Goal: Task Accomplishment & Management: Manage account settings

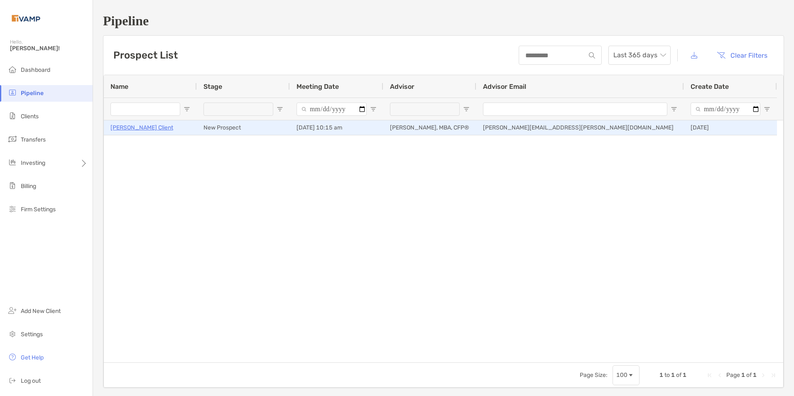
click at [120, 126] on p "[PERSON_NAME] Client" at bounding box center [141, 127] width 63 height 10
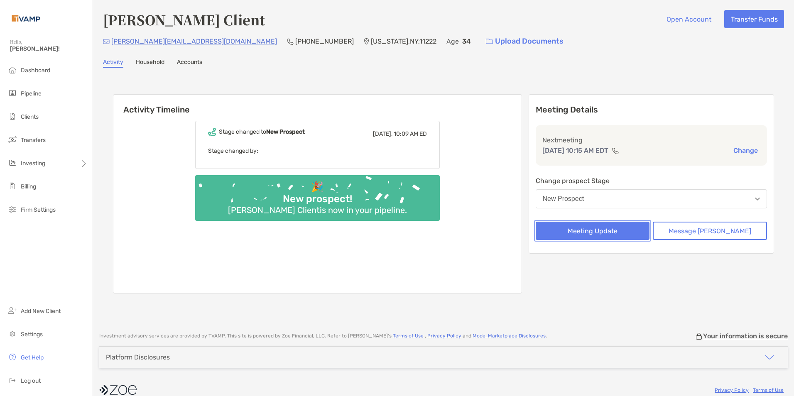
click at [624, 230] on button "Meeting Update" at bounding box center [592, 231] width 114 height 18
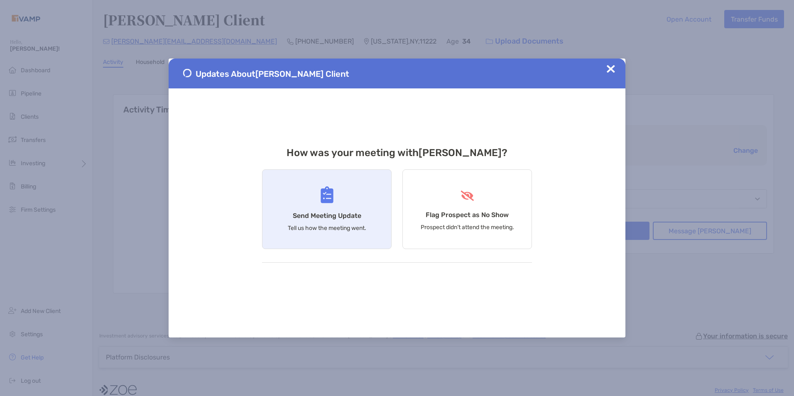
click at [315, 200] on div "Send Meeting Update Tell us how the meeting went." at bounding box center [327, 209] width 130 height 80
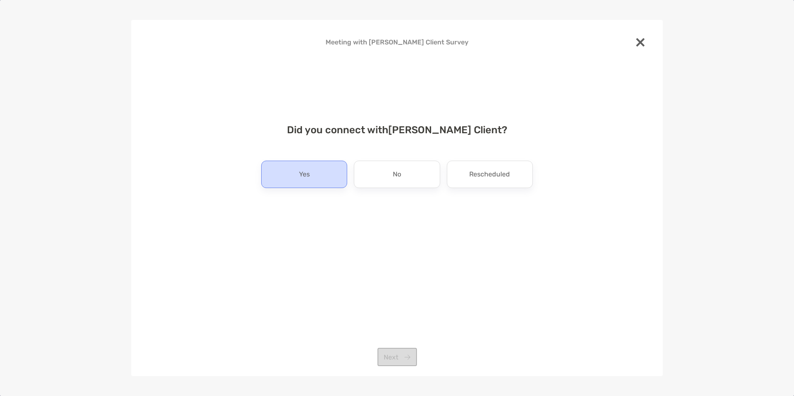
click at [301, 168] on p "Yes" at bounding box center [304, 174] width 11 height 13
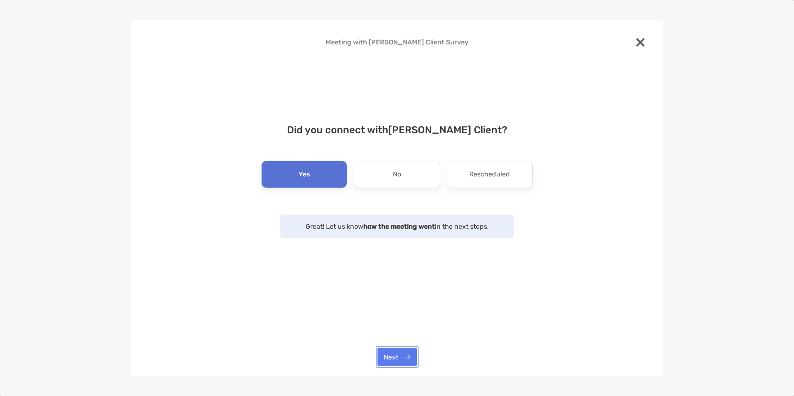
click at [394, 354] on button "Next" at bounding box center [396, 357] width 39 height 18
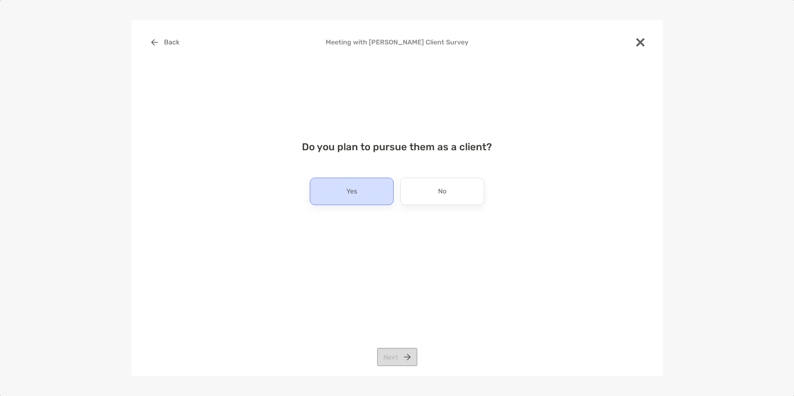
click at [348, 201] on div "Yes" at bounding box center [352, 191] width 84 height 27
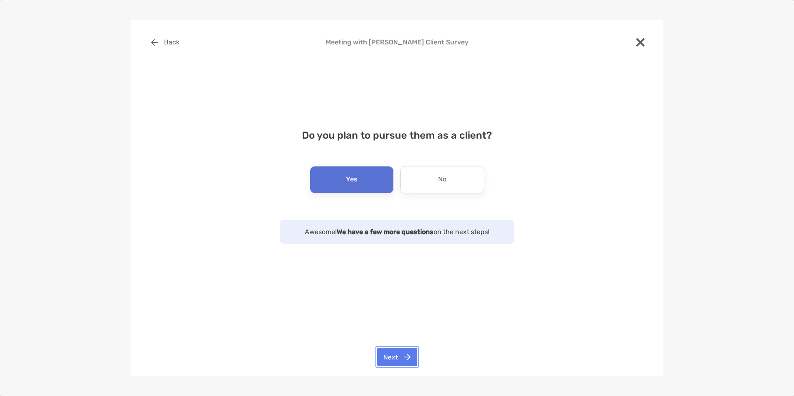
click at [408, 354] on button "Next" at bounding box center [397, 357] width 40 height 18
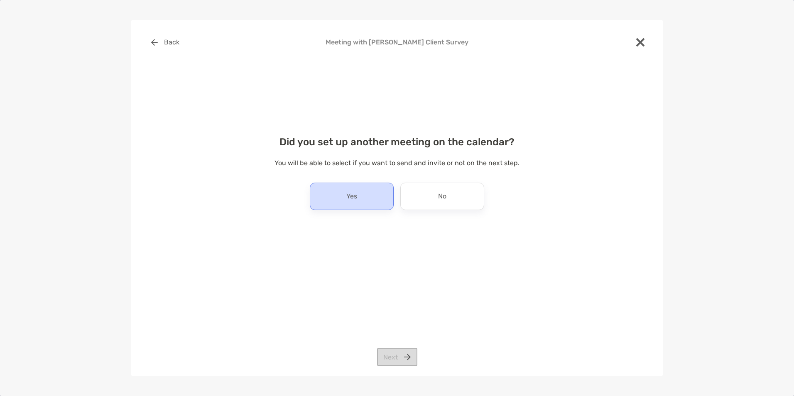
click at [376, 196] on div "Yes" at bounding box center [352, 196] width 84 height 27
click at [397, 366] on button "Next" at bounding box center [397, 357] width 40 height 18
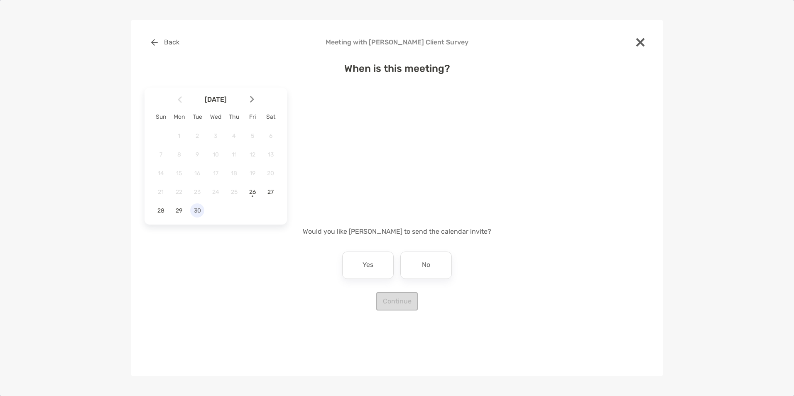
click at [200, 214] on span "30" at bounding box center [197, 210] width 14 height 7
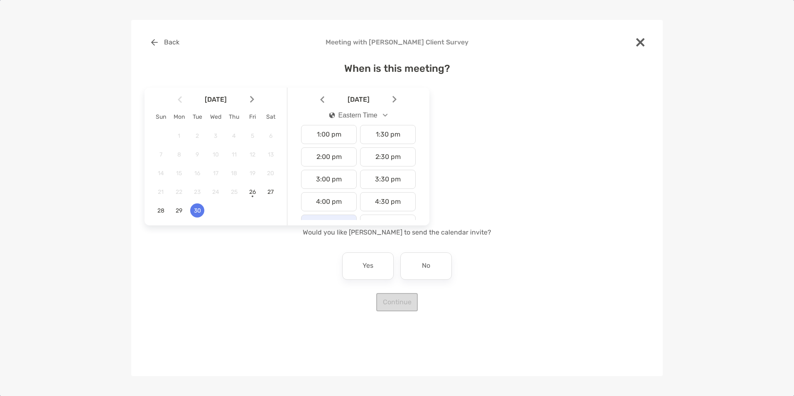
scroll to position [291, 0]
click at [340, 174] on div "3:00 pm" at bounding box center [329, 179] width 56 height 19
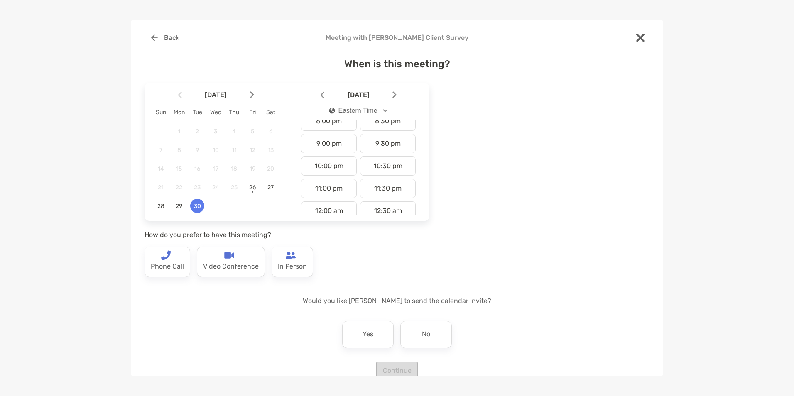
scroll to position [0, 0]
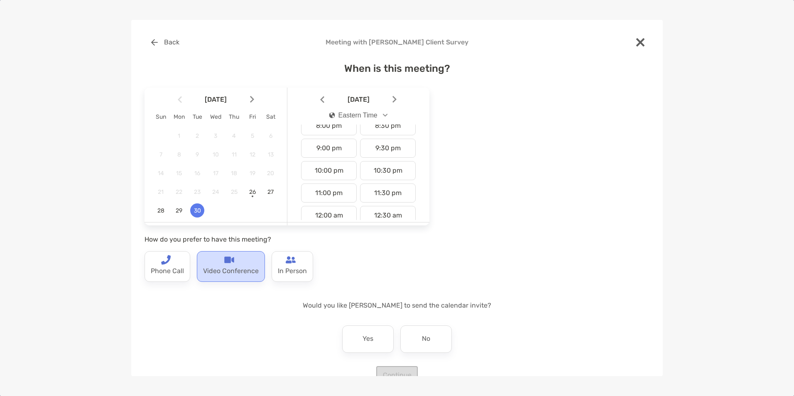
click at [222, 273] on p "Video Conference" at bounding box center [231, 271] width 56 height 13
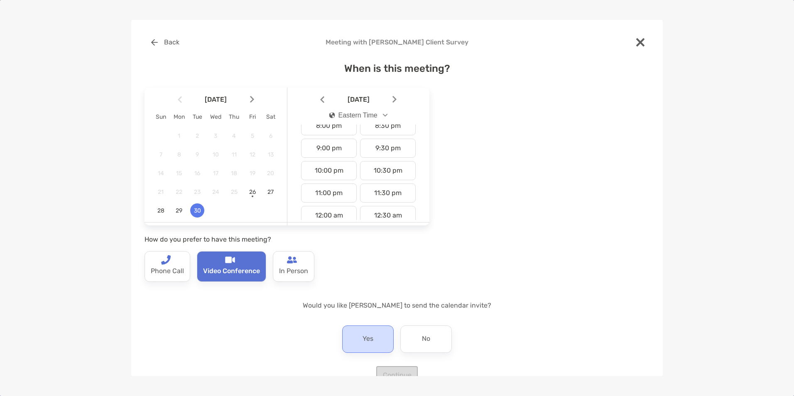
click at [364, 332] on div "Yes" at bounding box center [367, 338] width 51 height 27
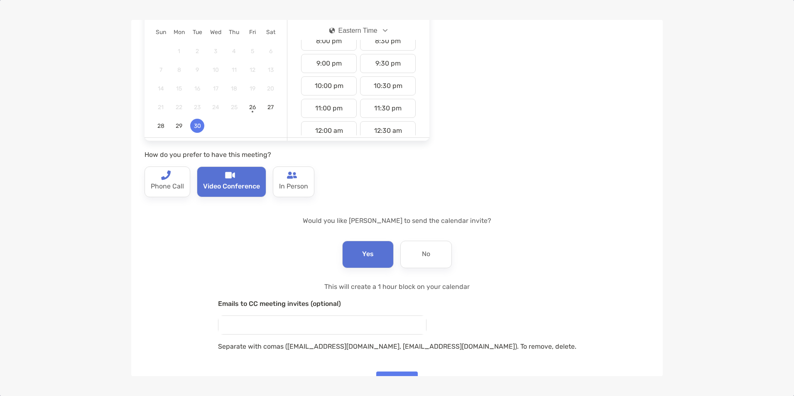
scroll to position [111, 0]
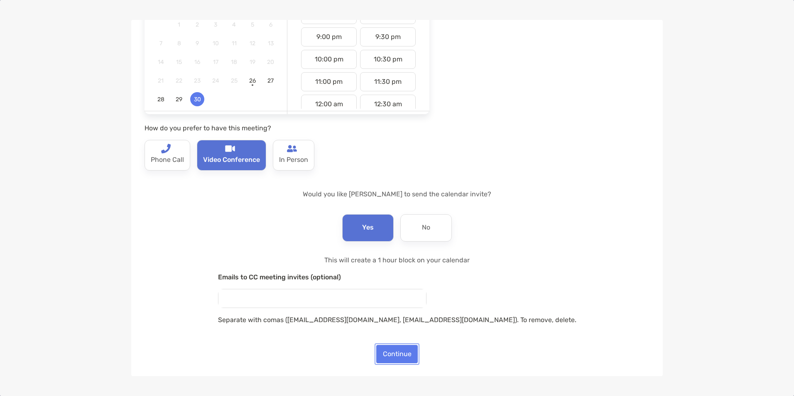
click at [394, 351] on button "Continue" at bounding box center [397, 354] width 42 height 18
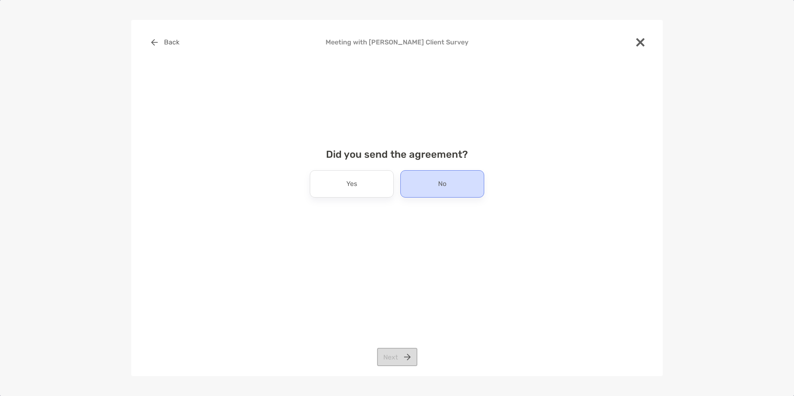
click at [460, 177] on div "No" at bounding box center [442, 183] width 84 height 27
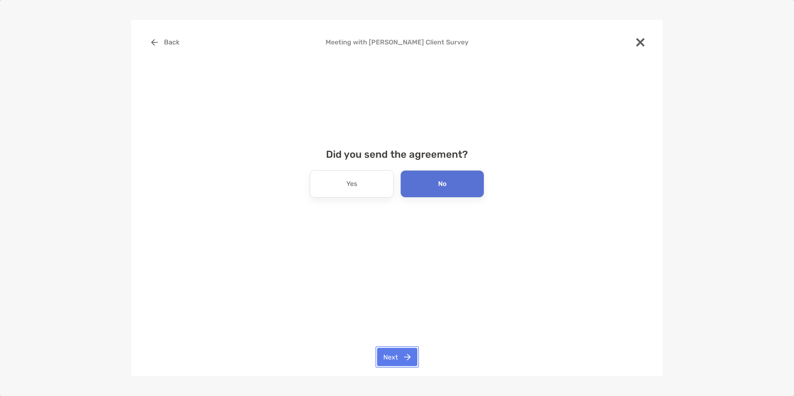
click at [400, 352] on button "Next" at bounding box center [397, 357] width 40 height 18
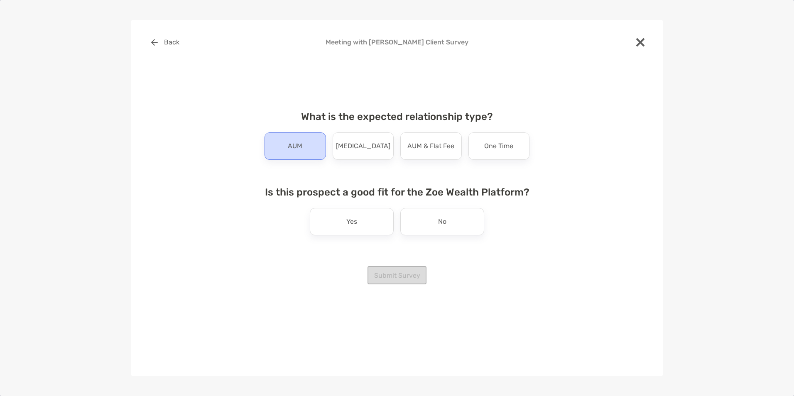
click at [304, 139] on div "AUM" at bounding box center [294, 145] width 61 height 27
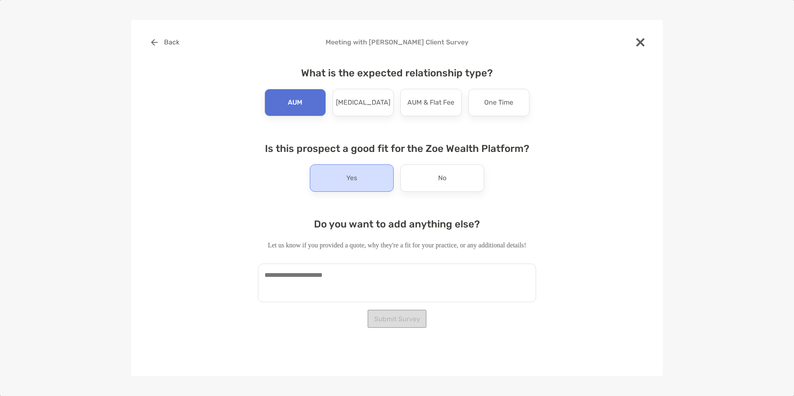
click at [356, 171] on div "Yes" at bounding box center [352, 177] width 84 height 27
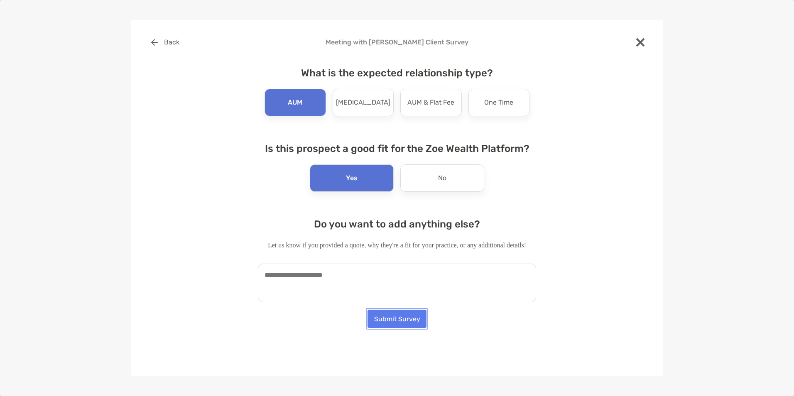
click at [404, 318] on button "Submit Survey" at bounding box center [396, 319] width 59 height 18
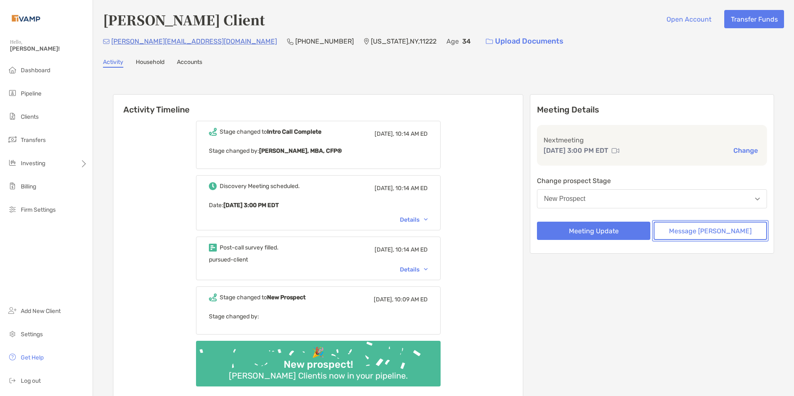
click at [709, 228] on button "Message Zoe" at bounding box center [709, 231] width 113 height 18
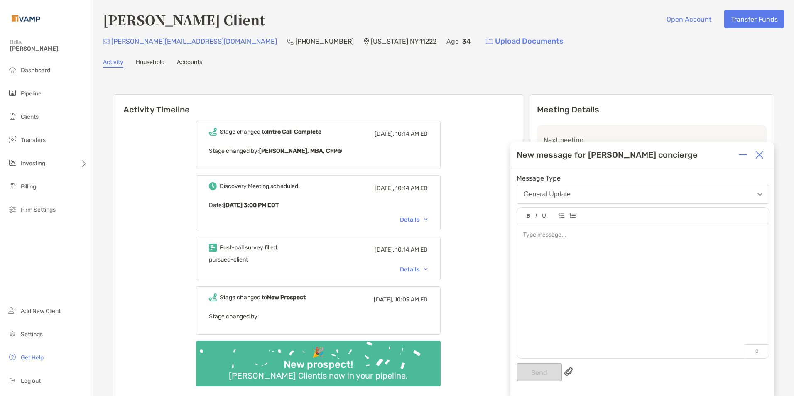
click at [760, 151] on img at bounding box center [759, 155] width 8 height 8
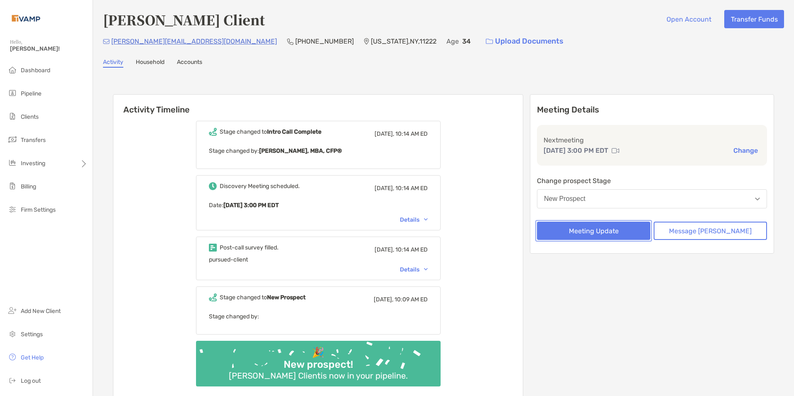
click at [604, 230] on button "Meeting Update" at bounding box center [593, 231] width 113 height 18
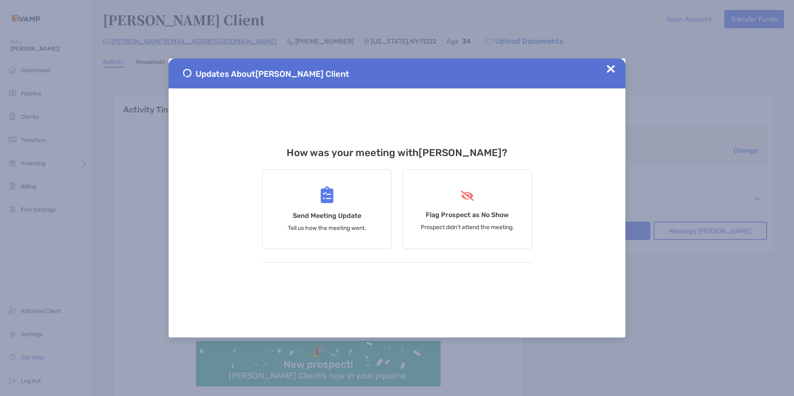
click at [609, 64] on div "Updates About Jane Client" at bounding box center [397, 74] width 457 height 30
click at [614, 71] on img at bounding box center [610, 69] width 8 height 8
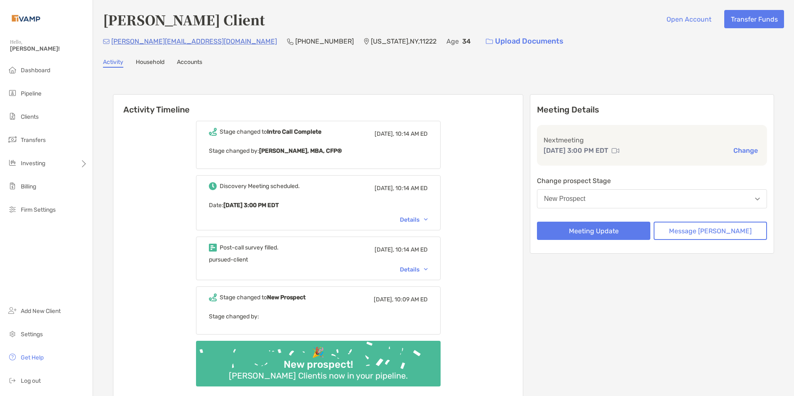
click at [629, 198] on button "New Prospect" at bounding box center [652, 198] width 230 height 19
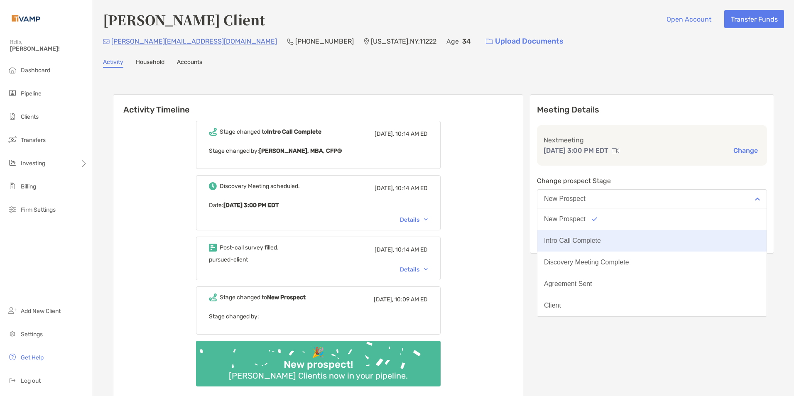
click at [611, 249] on button "Intro Call Complete" at bounding box center [651, 241] width 229 height 22
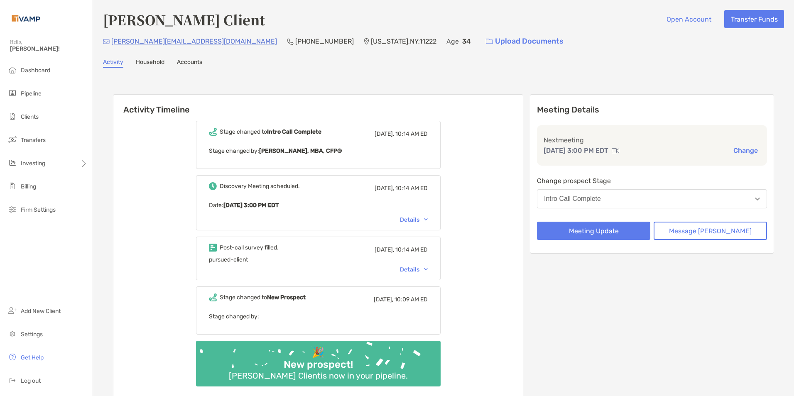
click at [601, 200] on div "Intro Call Complete" at bounding box center [572, 198] width 57 height 7
click at [624, 174] on div "Meeting Details Next meeting Sep 30, 3:00 PM EDT Change Change prospect Stage I…" at bounding box center [652, 173] width 244 height 159
click at [628, 200] on button "Intro Call Complete" at bounding box center [652, 198] width 230 height 19
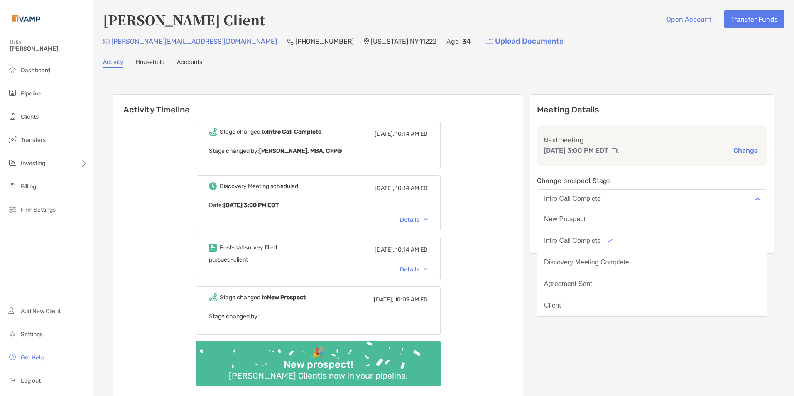
click at [628, 201] on button "Intro Call Complete" at bounding box center [652, 198] width 230 height 19
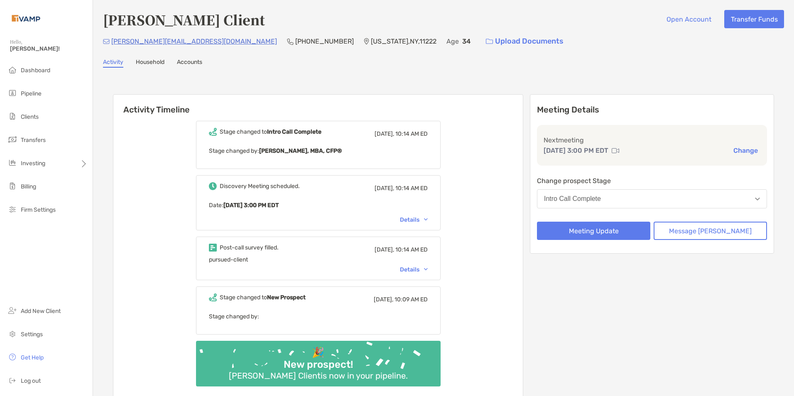
click at [628, 201] on button "Intro Call Complete" at bounding box center [652, 198] width 230 height 19
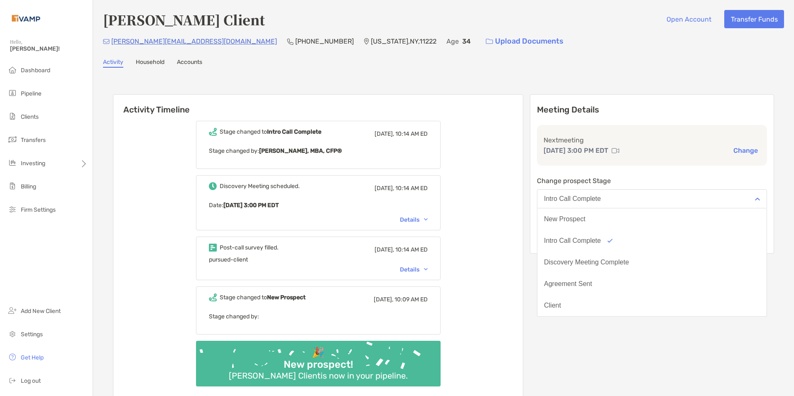
click at [628, 125] on div "Next meeting Sep 30, 3:00 PM EDT Change" at bounding box center [652, 145] width 230 height 41
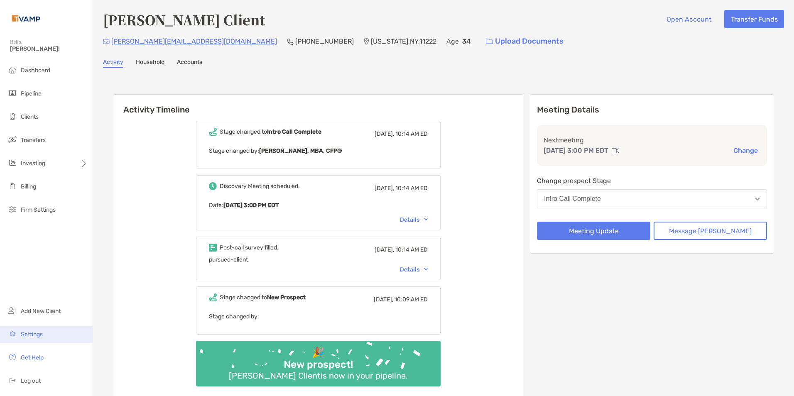
click at [33, 327] on li "Settings" at bounding box center [46, 334] width 93 height 17
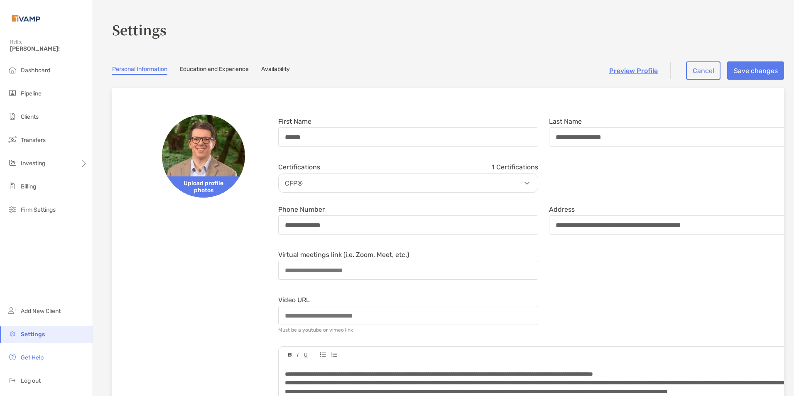
click at [289, 71] on link "Availability" at bounding box center [275, 70] width 29 height 9
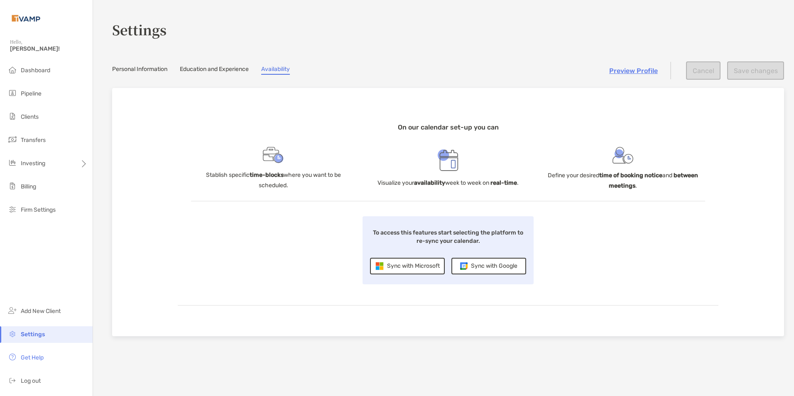
click at [413, 265] on div "Sync with Microsoft" at bounding box center [407, 266] width 75 height 17
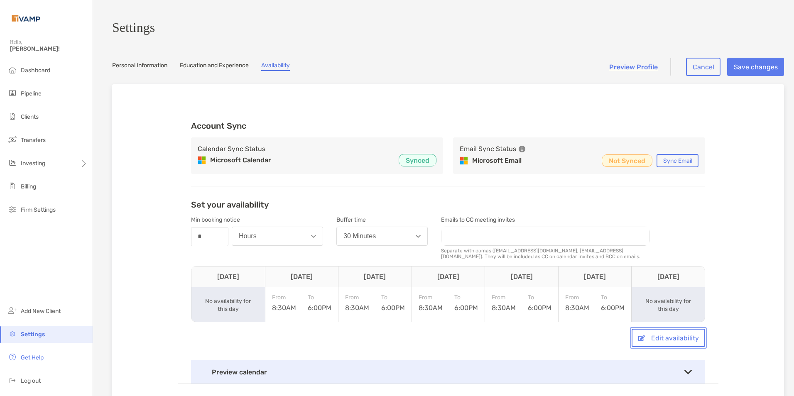
click at [678, 339] on button "Edit availability" at bounding box center [667, 338] width 73 height 18
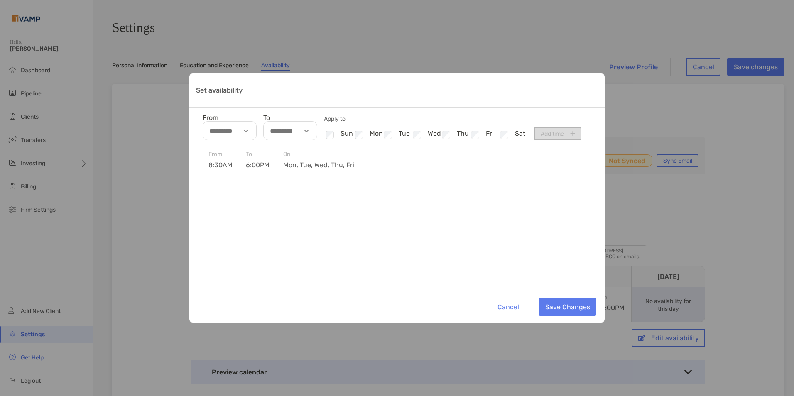
click at [250, 129] on div "Set availability" at bounding box center [246, 130] width 19 height 19
drag, startPoint x: 250, startPoint y: 129, endPoint x: 461, endPoint y: 187, distance: 218.7
click at [461, 187] on div "From 8:30AM To 6:00PM [DATE], tue, wed, thu, fri" at bounding box center [396, 217] width 415 height 147
click at [480, 133] on div "Set availability" at bounding box center [475, 135] width 13 height 11
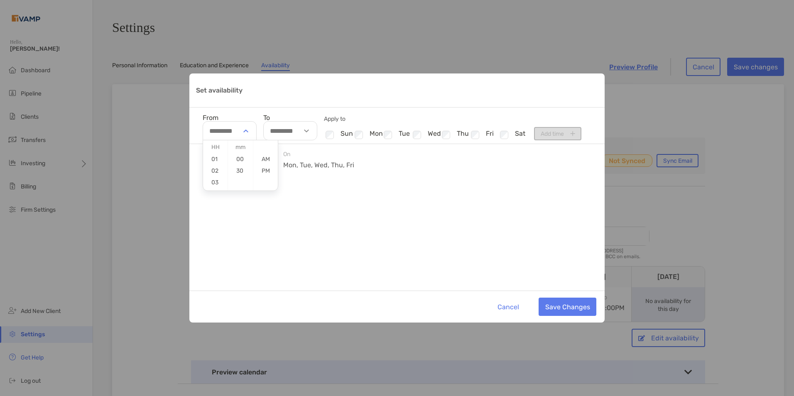
click at [247, 132] on img "Set availability" at bounding box center [245, 131] width 5 height 3
click at [212, 152] on li "09" at bounding box center [215, 152] width 24 height 11
click at [242, 168] on li "30" at bounding box center [240, 170] width 24 height 11
click at [270, 157] on li "AM" at bounding box center [265, 159] width 24 height 11
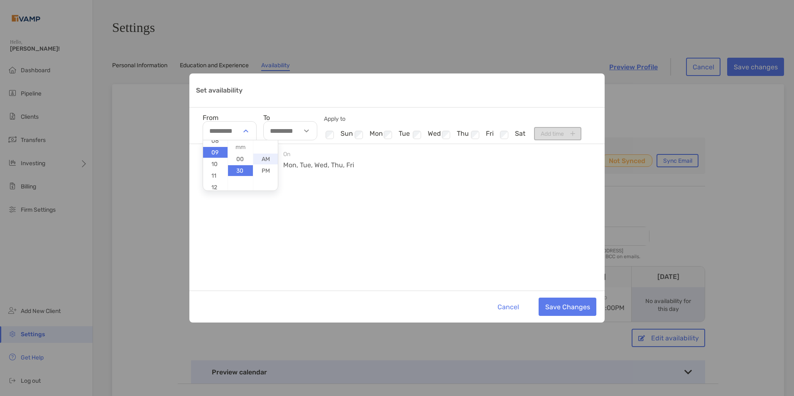
type input "********"
click at [311, 132] on div "Set availability" at bounding box center [307, 130] width 19 height 19
click at [276, 169] on ul "01 02 03 04 05 06 07 08 09 10 11 12" at bounding box center [276, 183] width 24 height 152
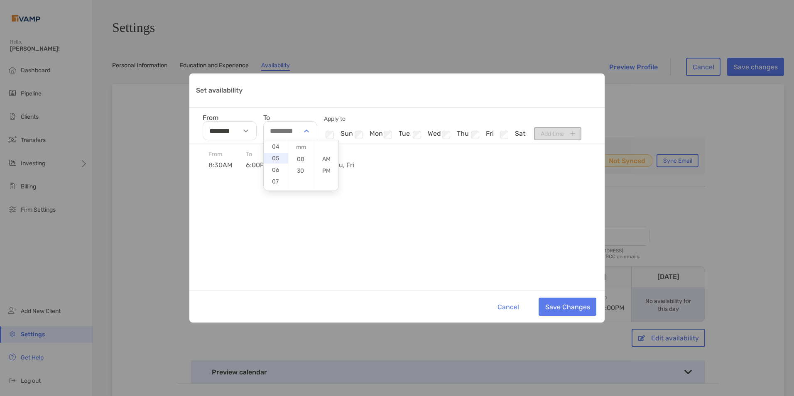
click at [270, 156] on li "05" at bounding box center [276, 158] width 24 height 11
click at [326, 171] on li "PM" at bounding box center [326, 170] width 24 height 11
click at [306, 130] on img "Set availability" at bounding box center [306, 131] width 5 height 3
click at [322, 169] on li "PM" at bounding box center [326, 170] width 24 height 11
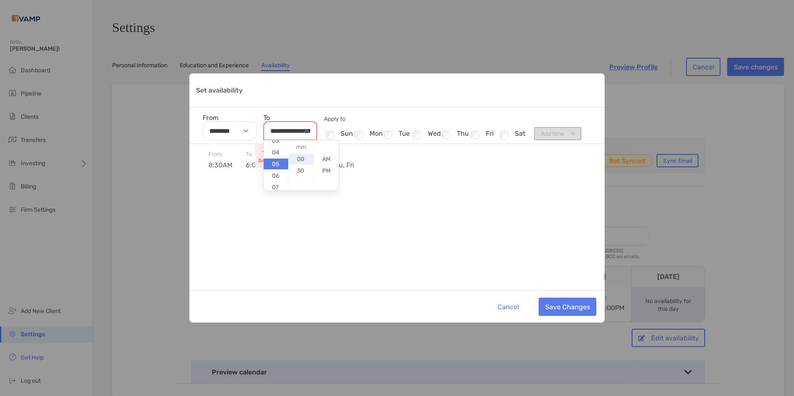
click at [305, 160] on li "00" at bounding box center [300, 159] width 24 height 11
click at [324, 172] on li "PM" at bounding box center [326, 170] width 24 height 11
type input "********"
click at [566, 306] on button "Save Changes" at bounding box center [567, 307] width 58 height 18
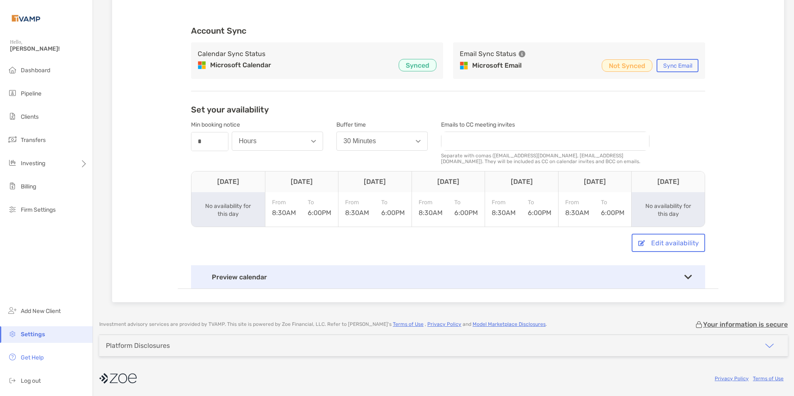
scroll to position [99, 0]
click at [608, 206] on div "To 6:00PM" at bounding box center [613, 208] width 24 height 18
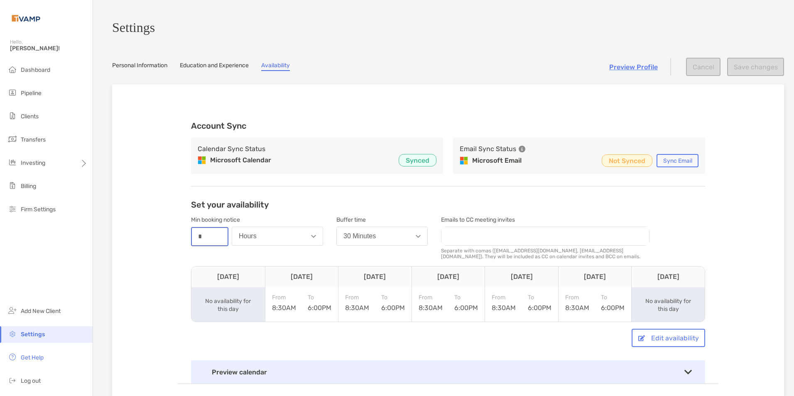
click at [215, 239] on input "*" at bounding box center [210, 236] width 36 height 17
click at [265, 244] on button "Hours" at bounding box center [277, 236] width 91 height 19
click at [218, 240] on input "*" at bounding box center [210, 236] width 36 height 17
click at [256, 241] on button "Hours" at bounding box center [277, 236] width 91 height 19
click at [258, 280] on button "Days" at bounding box center [277, 278] width 90 height 22
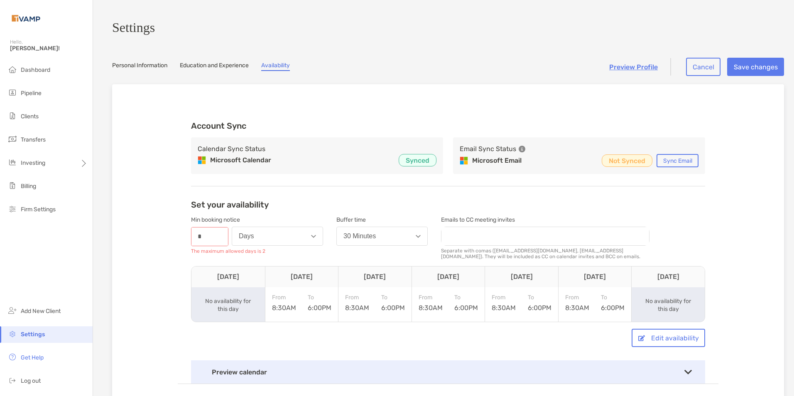
click at [227, 243] on div "Min booking notice number * The maximum allowed days is 2 Days" at bounding box center [257, 238] width 132 height 50
drag, startPoint x: 227, startPoint y: 243, endPoint x: 213, endPoint y: 240, distance: 14.0
click at [213, 240] on input "*" at bounding box center [210, 236] width 36 height 17
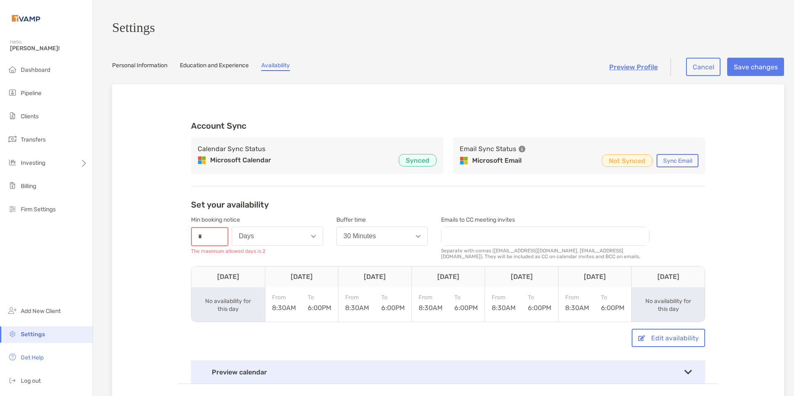
click at [213, 240] on input "*" at bounding box center [210, 236] width 36 height 17
type input "*"
click at [317, 199] on div "Account Sync Calendar Sync Status Microsoft Calendar Synced Email Sync Status M…" at bounding box center [448, 247] width 540 height 273
click at [657, 342] on button "Edit availability" at bounding box center [667, 338] width 73 height 18
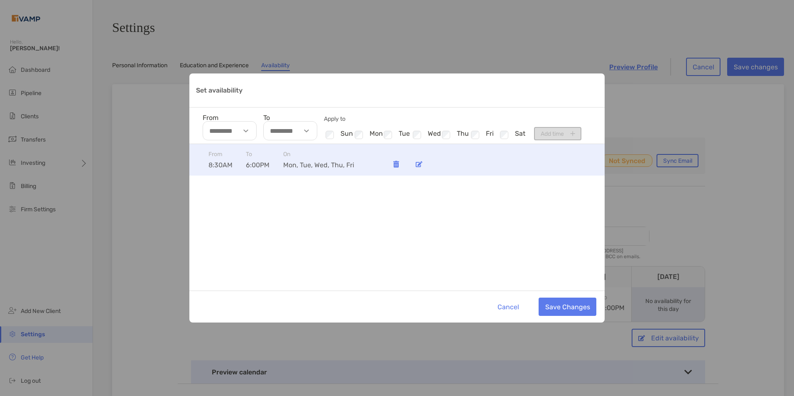
click at [254, 165] on span "6:00PM" at bounding box center [264, 165] width 37 height 8
click at [220, 165] on span "8:30AM" at bounding box center [226, 165] width 37 height 8
click at [319, 167] on span "mon, tue, wed, thu, fri" at bounding box center [318, 165] width 71 height 8
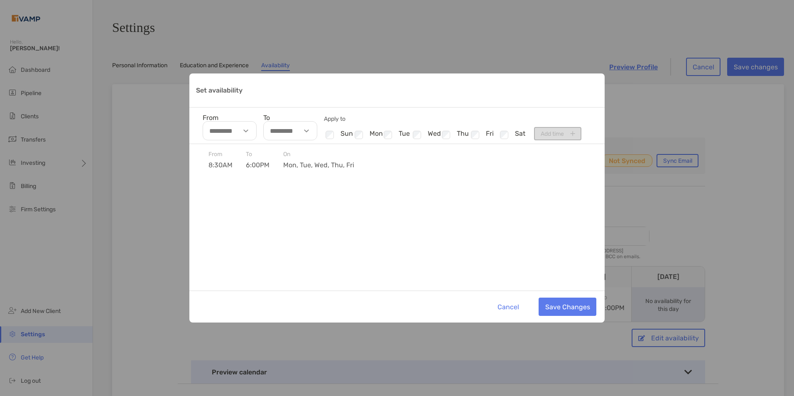
click at [247, 136] on div "Set availability" at bounding box center [246, 130] width 19 height 19
click at [216, 171] on li "09" at bounding box center [215, 169] width 24 height 11
click at [244, 169] on li "30" at bounding box center [240, 170] width 24 height 11
click at [271, 158] on li "AM" at bounding box center [265, 159] width 24 height 11
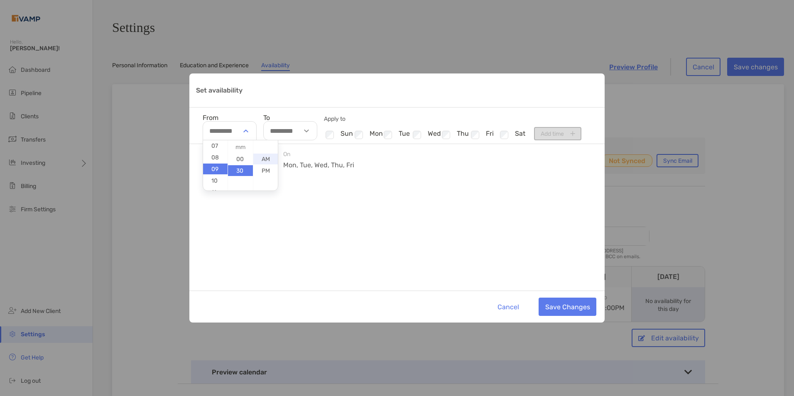
type input "********"
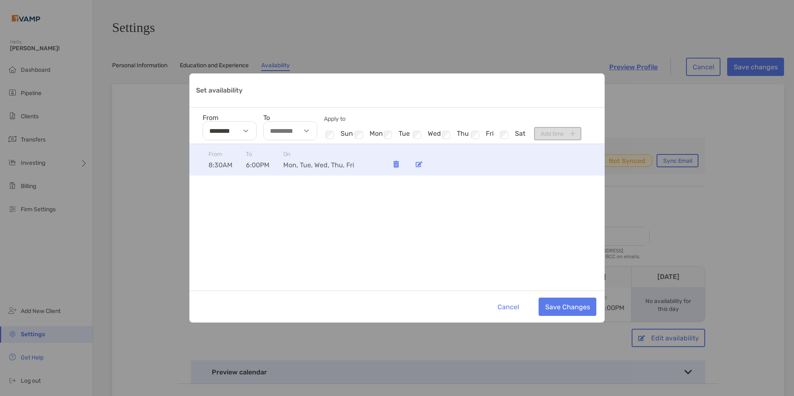
click at [265, 162] on span "6:00PM" at bounding box center [264, 165] width 37 height 8
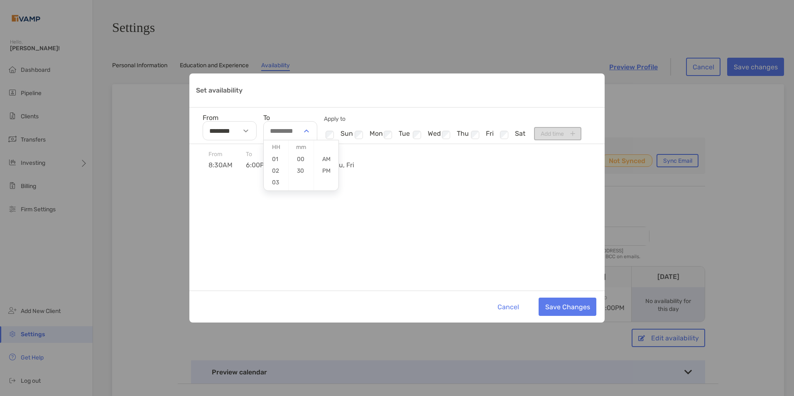
click at [310, 134] on div "Set availability" at bounding box center [307, 130] width 19 height 19
click at [277, 173] on li "05" at bounding box center [276, 172] width 24 height 11
click at [301, 161] on li "00" at bounding box center [300, 159] width 24 height 11
click at [333, 168] on li "PM" at bounding box center [326, 170] width 24 height 11
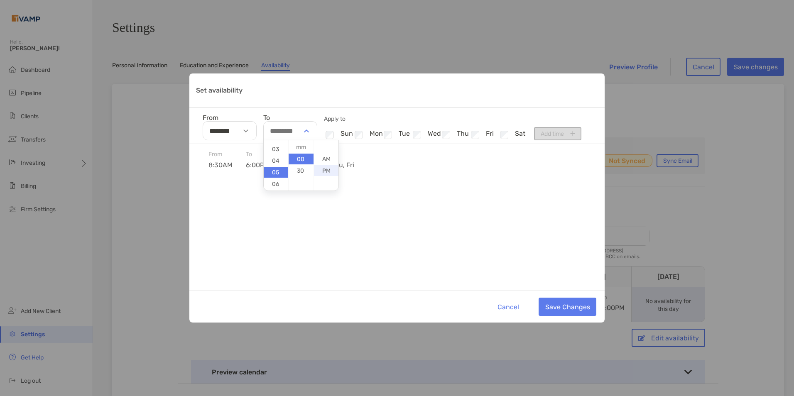
type input "********"
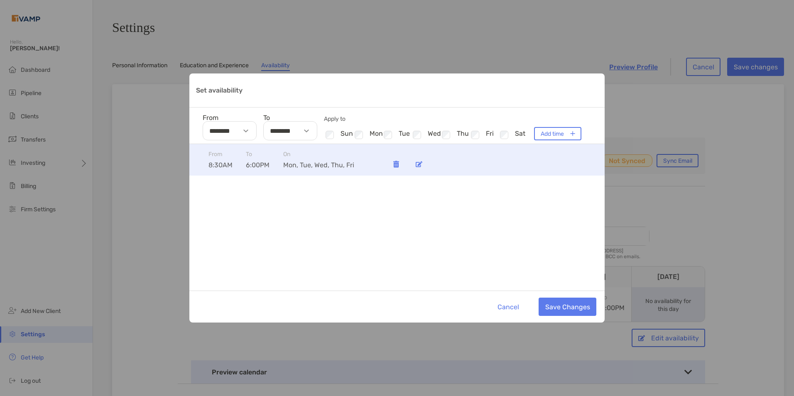
click at [327, 166] on span "mon, tue, wed, thu, fri" at bounding box center [318, 165] width 71 height 8
click at [324, 162] on span "mon, tue, wed, thu, fri" at bounding box center [318, 165] width 71 height 8
click at [419, 167] on img "Set availability" at bounding box center [419, 164] width 7 height 6
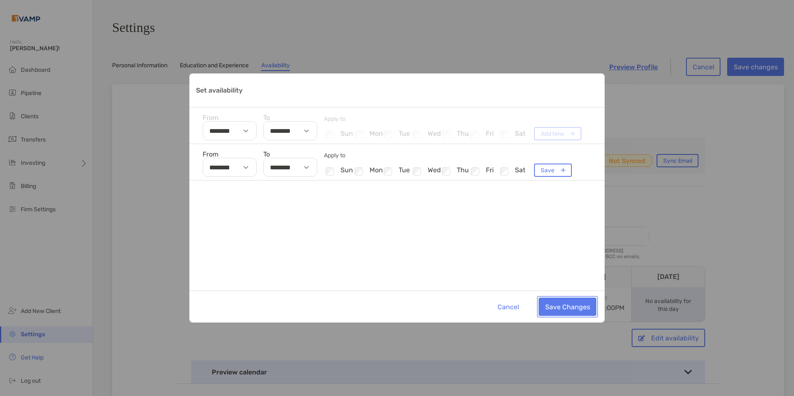
click at [573, 308] on button "Save Changes" at bounding box center [567, 307] width 58 height 18
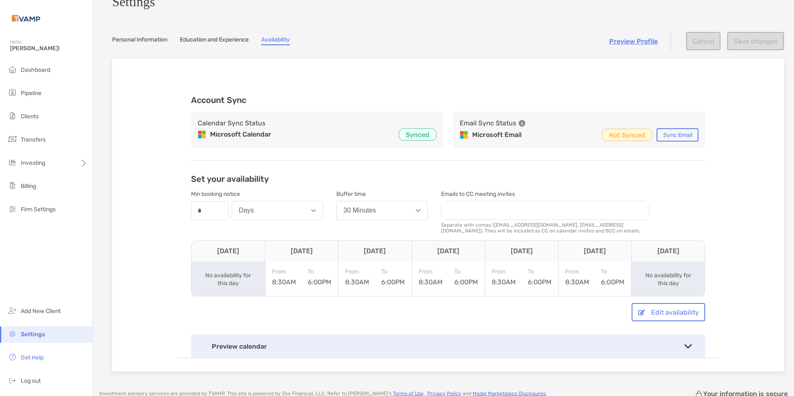
scroll to position [0, 0]
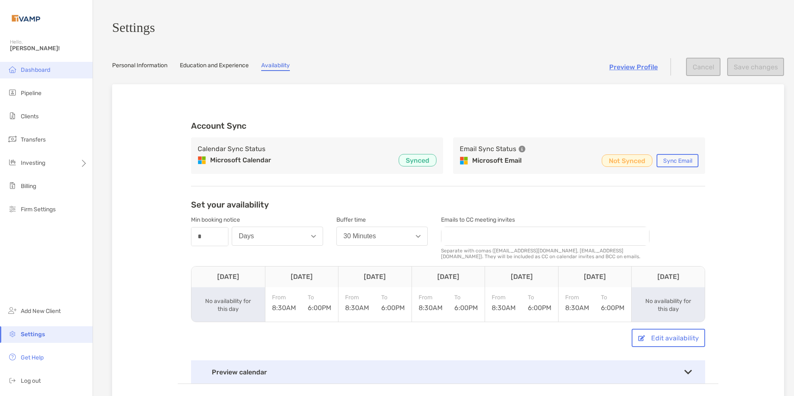
click at [36, 64] on li "Dashboard" at bounding box center [46, 70] width 93 height 17
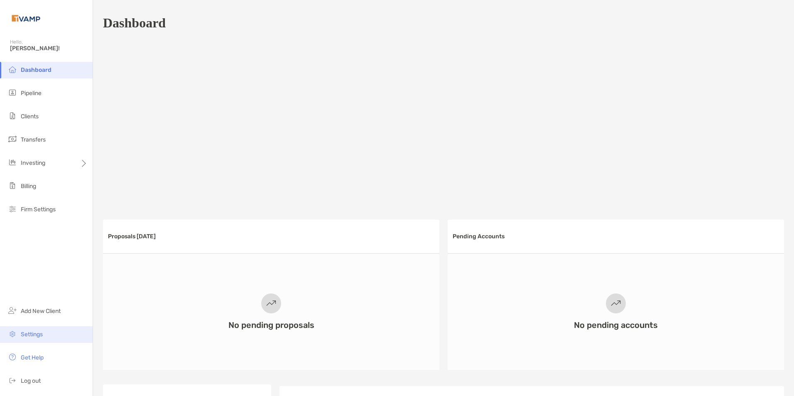
click at [18, 330] on li "Settings" at bounding box center [46, 334] width 93 height 17
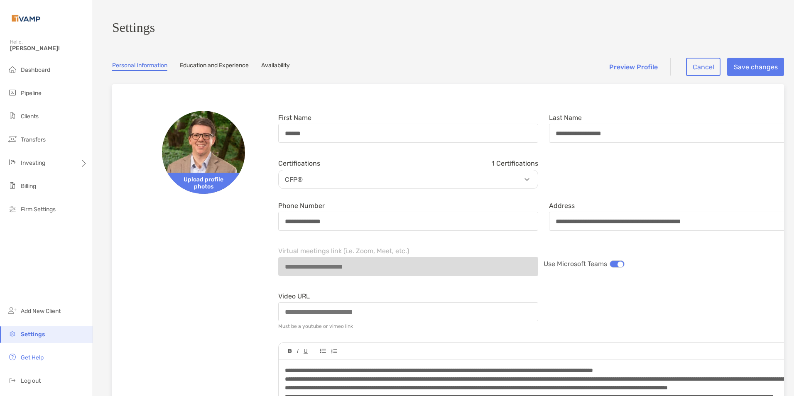
click at [190, 71] on link "Education and Experience" at bounding box center [214, 66] width 69 height 9
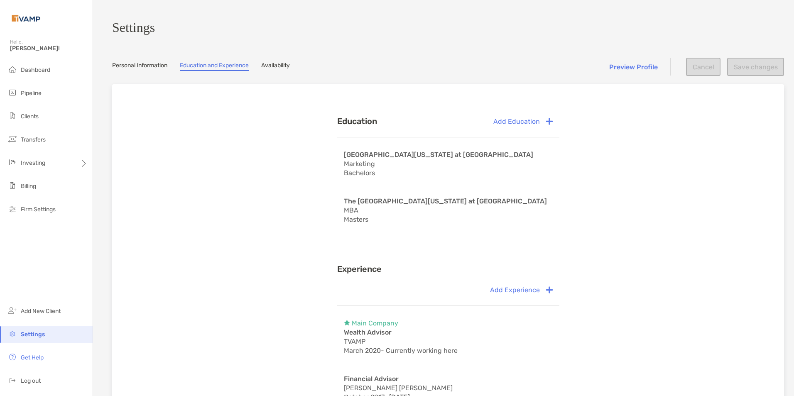
click at [269, 64] on section "Settings Personal Information Education and Experience Availability Preview Pro…" at bounding box center [443, 248] width 701 height 497
click at [287, 71] on link "Availability" at bounding box center [275, 66] width 29 height 9
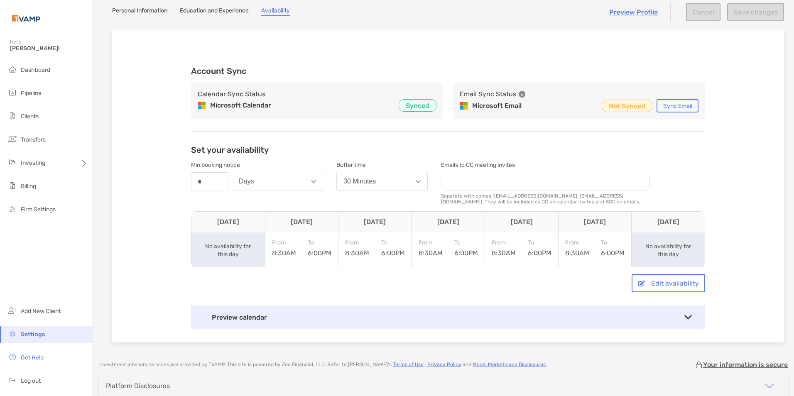
scroll to position [42, 0]
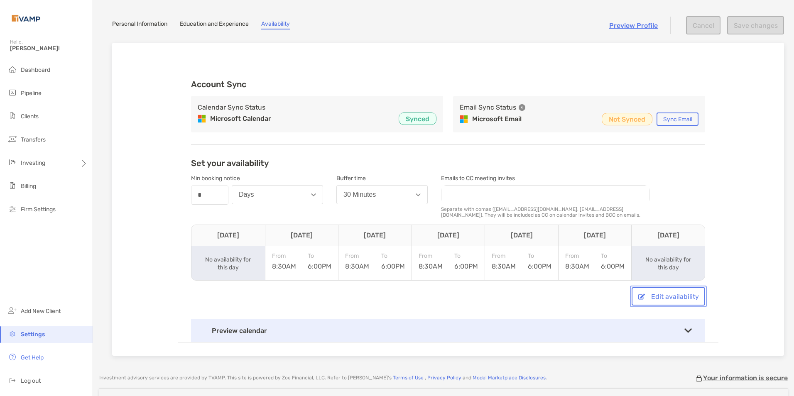
click at [666, 299] on button "Edit availability" at bounding box center [667, 296] width 73 height 18
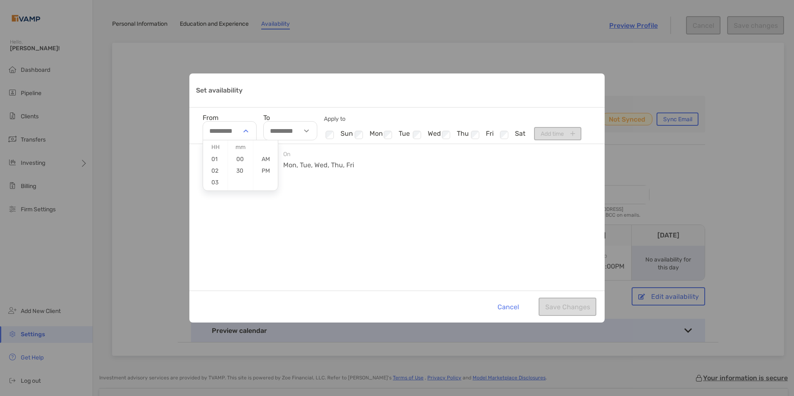
click at [241, 127] on div "Set availability" at bounding box center [246, 130] width 19 height 19
click at [352, 176] on div "From 8:30AM To 6:00PM [DATE], tue, wed, thu, fri" at bounding box center [396, 217] width 415 height 147
click at [469, 131] on li "Checkbox thu" at bounding box center [454, 135] width 29 height 11
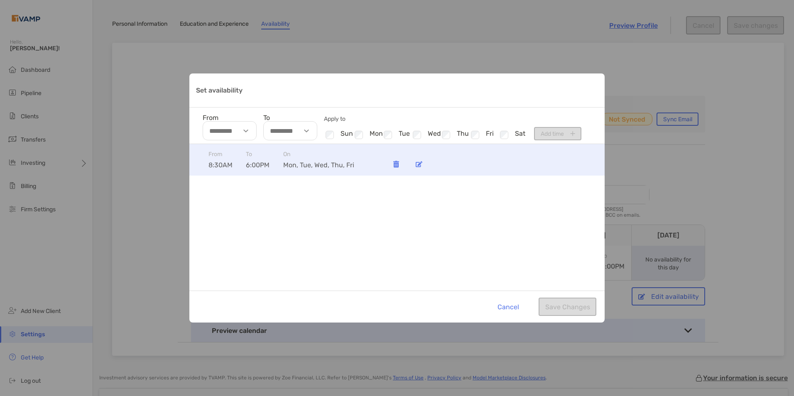
click at [422, 165] on div "Set availability" at bounding box center [419, 164] width 17 height 17
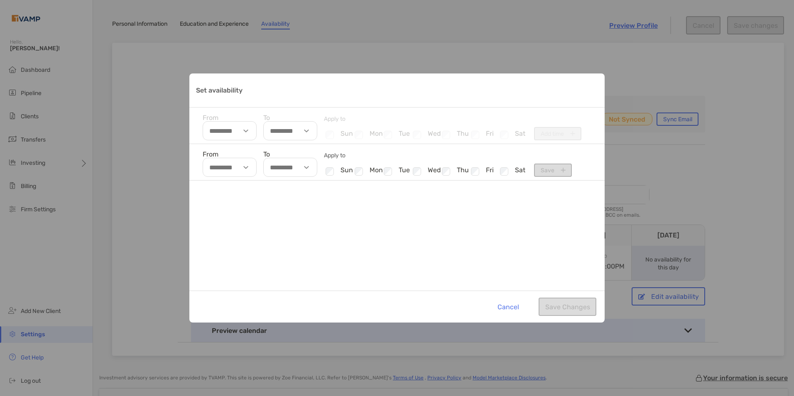
type input "********"
click at [543, 171] on button "Save" at bounding box center [553, 170] width 38 height 13
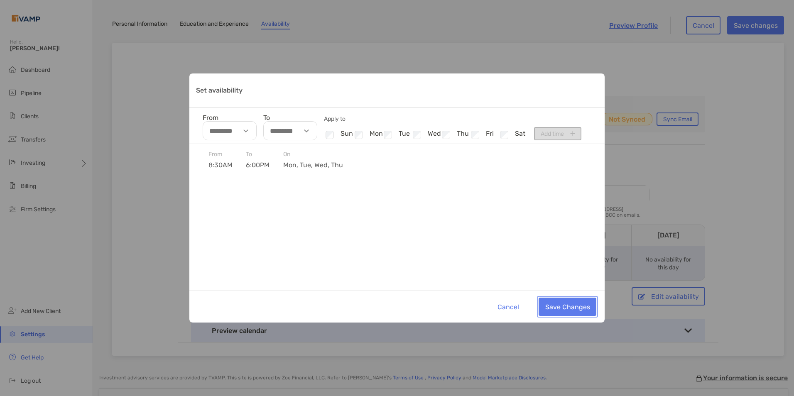
click at [570, 308] on button "Save Changes" at bounding box center [567, 307] width 58 height 18
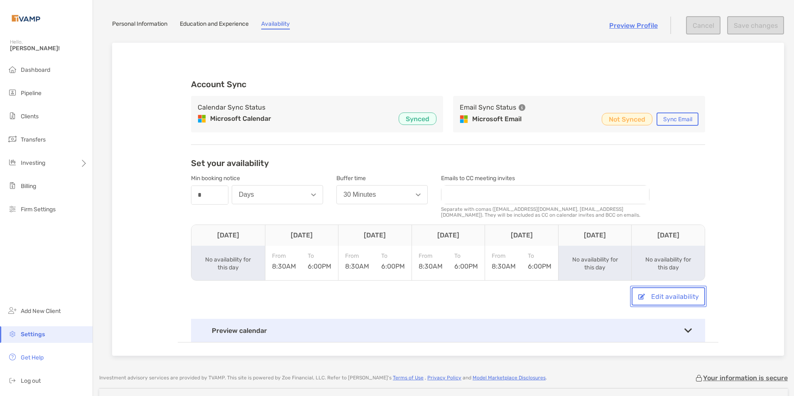
click at [650, 296] on button "Edit availability" at bounding box center [667, 296] width 73 height 18
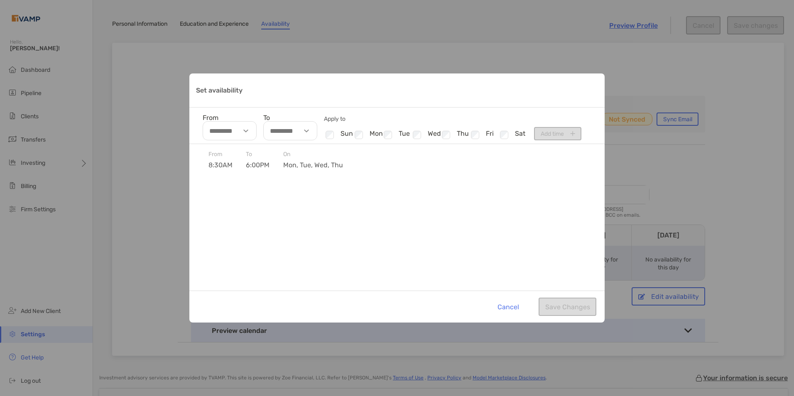
click at [239, 139] on div "Set availability" at bounding box center [246, 130] width 19 height 19
click at [244, 129] on div "Set availability" at bounding box center [246, 130] width 19 height 19
click at [251, 135] on div "Set availability" at bounding box center [246, 130] width 19 height 19
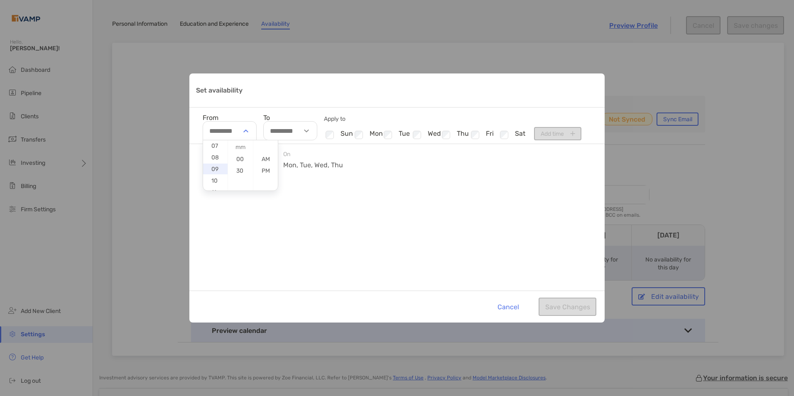
click at [220, 169] on li "09" at bounding box center [215, 169] width 24 height 11
click at [249, 174] on li "30" at bounding box center [240, 170] width 24 height 11
click at [257, 159] on li "AM" at bounding box center [265, 159] width 24 height 11
type input "********"
click at [305, 133] on div "Set availability" at bounding box center [307, 130] width 19 height 19
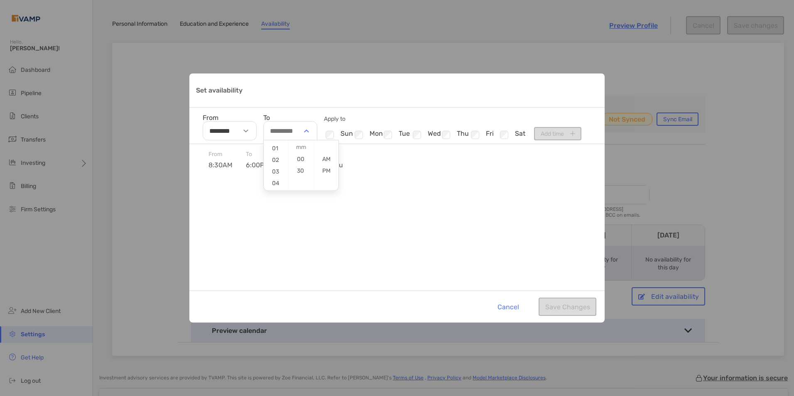
scroll to position [17, 0]
click at [271, 177] on li "04" at bounding box center [276, 177] width 24 height 11
drag, startPoint x: 324, startPoint y: 167, endPoint x: 298, endPoint y: 160, distance: 27.0
click at [298, 160] on div "01 02 03 04 05 06 07 08 09 10 11 12 00 30 AM PM" at bounding box center [301, 165] width 76 height 51
click at [298, 160] on li "00" at bounding box center [300, 159] width 24 height 11
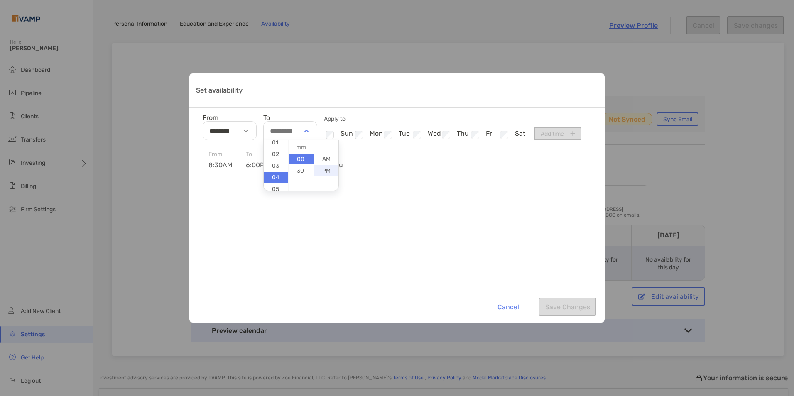
click at [325, 171] on li "PM" at bounding box center [326, 170] width 24 height 11
type input "********"
click at [559, 134] on button "Add time" at bounding box center [557, 133] width 47 height 13
type input "**********"
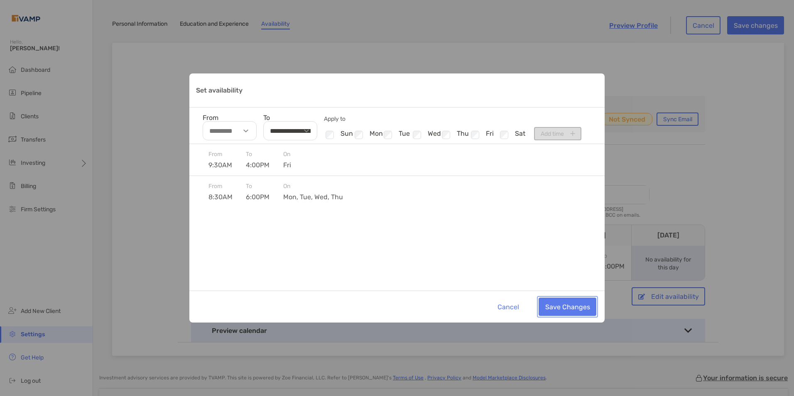
click at [568, 303] on button "Save Changes" at bounding box center [567, 307] width 58 height 18
